Goal: Task Accomplishment & Management: Manage account settings

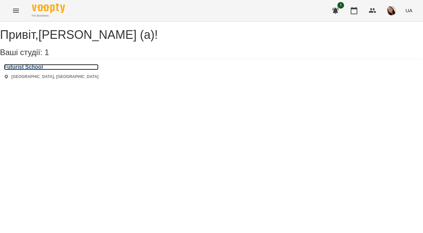
click at [37, 70] on h3 "Futurist School" at bounding box center [51, 67] width 94 height 6
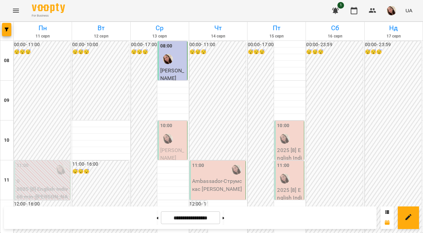
click at [175, 138] on div "10:00" at bounding box center [173, 134] width 26 height 24
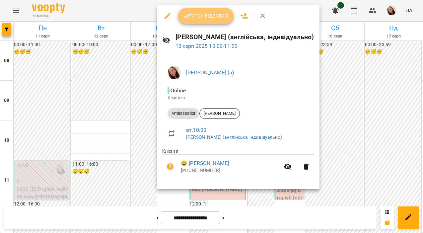
click at [196, 21] on button "Урок відбувся" at bounding box center [206, 16] width 56 height 16
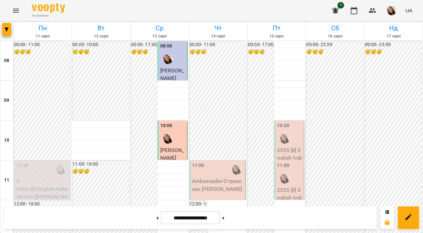
scroll to position [355, 0]
